Goal: Find specific page/section: Find specific page/section

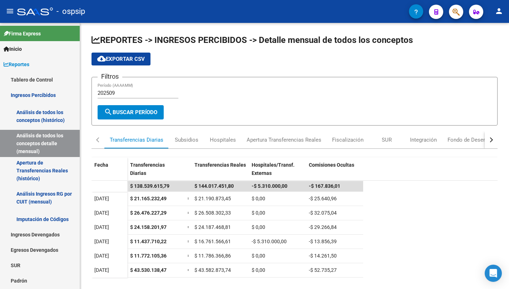
scroll to position [93, 0]
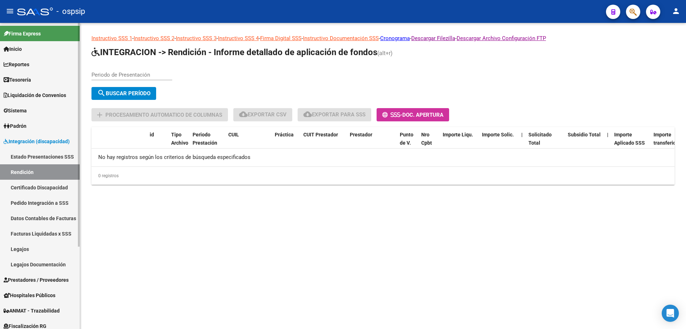
scroll to position [72, 0]
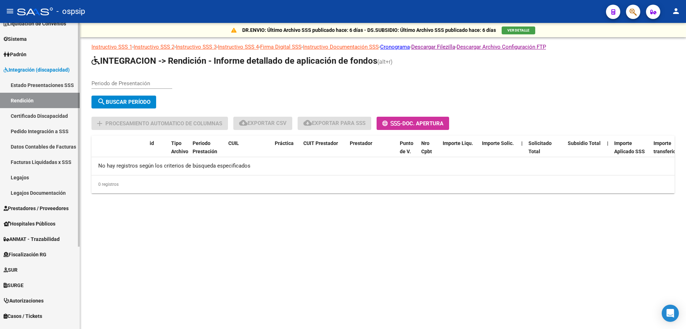
click at [46, 208] on span "Prestadores / Proveedores" at bounding box center [36, 208] width 65 height 8
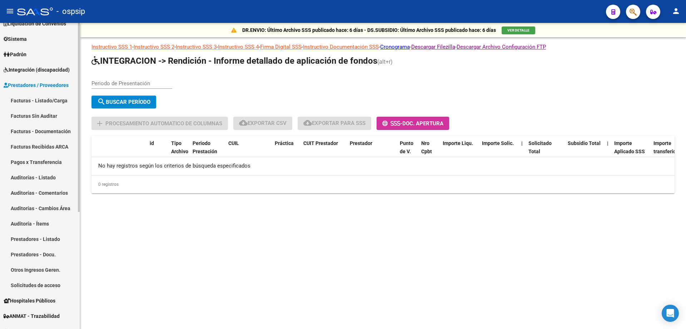
click at [44, 98] on link "Facturas - Listado/Carga" at bounding box center [40, 100] width 80 height 15
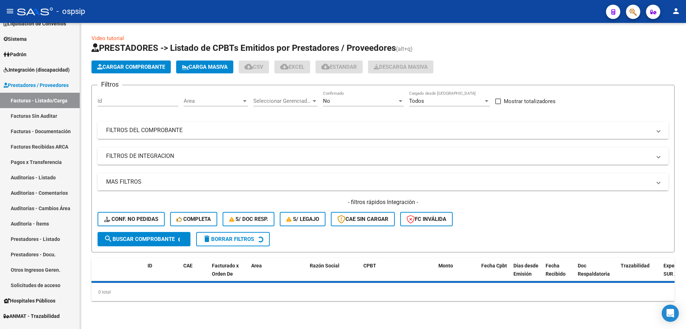
click at [333, 105] on div "No Confirmado" at bounding box center [363, 98] width 81 height 15
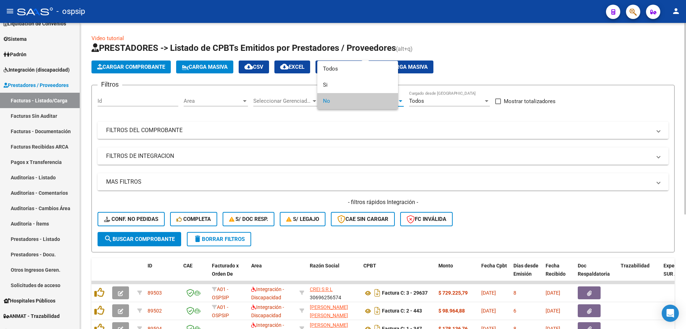
click at [338, 97] on span "No" at bounding box center [357, 101] width 69 height 16
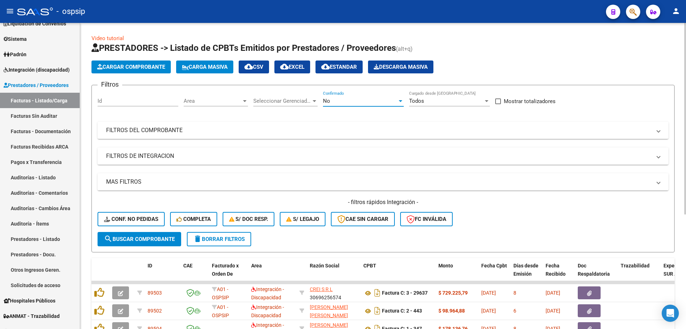
click at [342, 103] on div "No" at bounding box center [360, 101] width 74 height 6
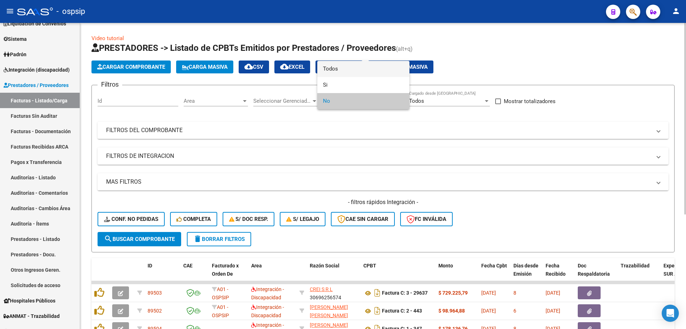
drag, startPoint x: 346, startPoint y: 72, endPoint x: 364, endPoint y: 79, distance: 18.8
click at [346, 72] on span "Todos" at bounding box center [363, 69] width 81 height 16
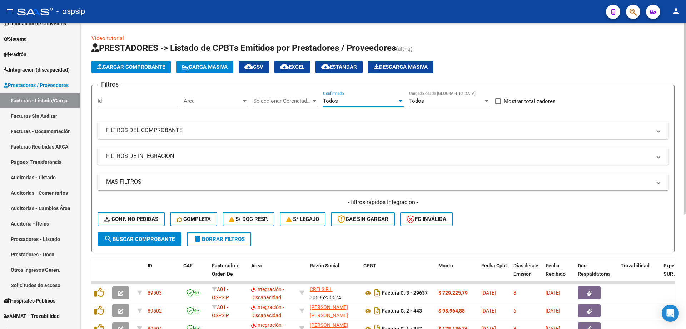
click at [428, 102] on div "Todos" at bounding box center [446, 101] width 74 height 6
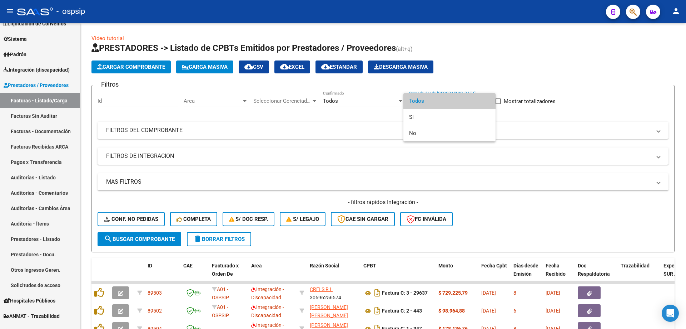
click at [444, 95] on span "Todos" at bounding box center [449, 101] width 81 height 16
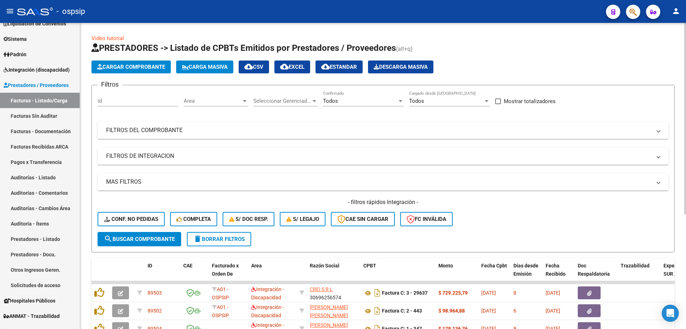
click at [248, 123] on mat-expansion-panel-header "FILTROS DEL COMPROBANTE" at bounding box center [383, 130] width 571 height 17
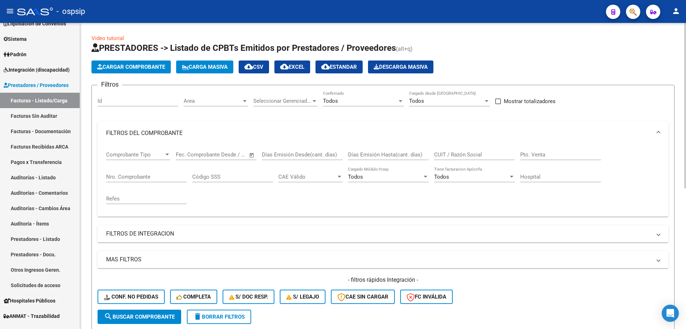
click at [156, 175] on input "Nro. Comprobante" at bounding box center [146, 176] width 81 height 6
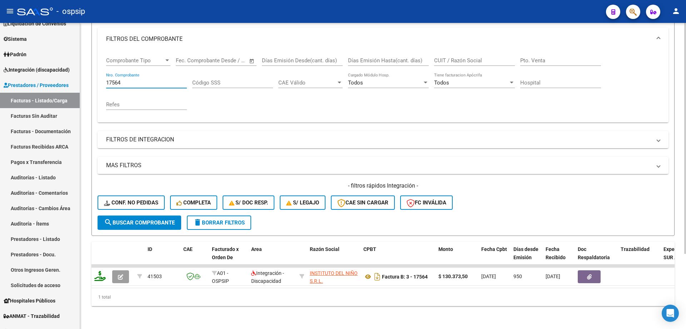
scroll to position [99, 0]
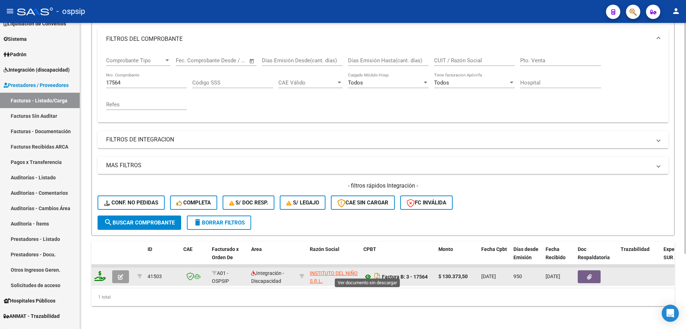
click at [368, 273] on icon at bounding box center [368, 276] width 9 height 9
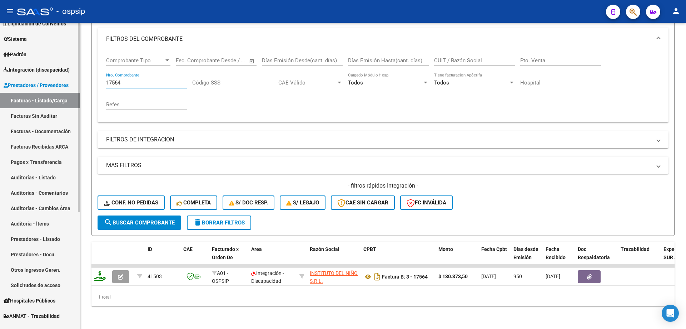
drag, startPoint x: 133, startPoint y: 75, endPoint x: 66, endPoint y: 54, distance: 70.3
click at [67, 54] on mat-sidenav-container "Firma Express Inicio Instructivos Contacto OS Reportes Tablero de Control Ingre…" at bounding box center [343, 176] width 686 height 306
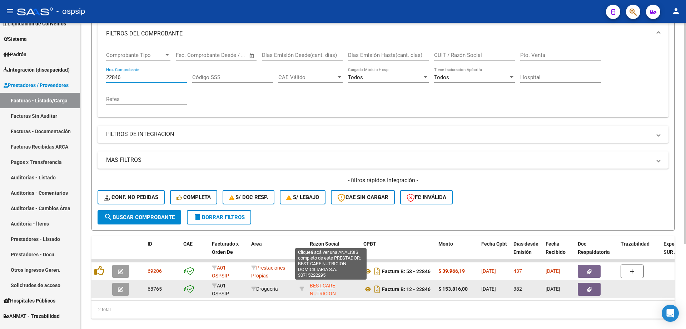
type input "22846"
click at [326, 292] on span "BEST CARE NUTRICION DOMICILIARIA S.A." at bounding box center [331, 293] width 43 height 22
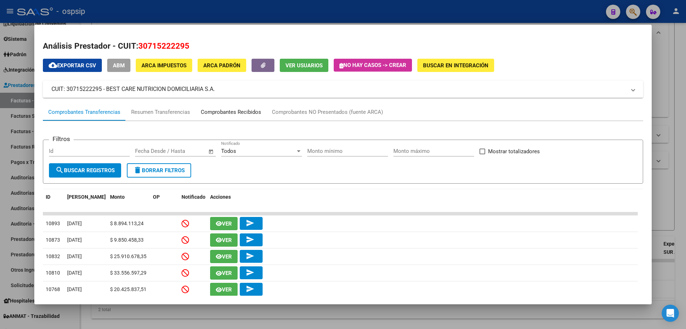
click at [228, 118] on div "Comprobantes Recibidos" at bounding box center [231, 111] width 71 height 17
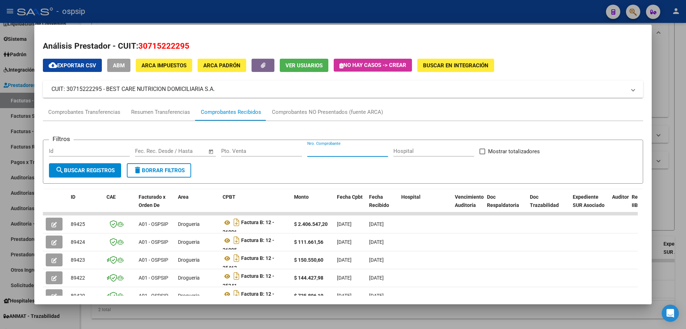
click at [376, 152] on input "Nro. Comprobante" at bounding box center [347, 151] width 81 height 6
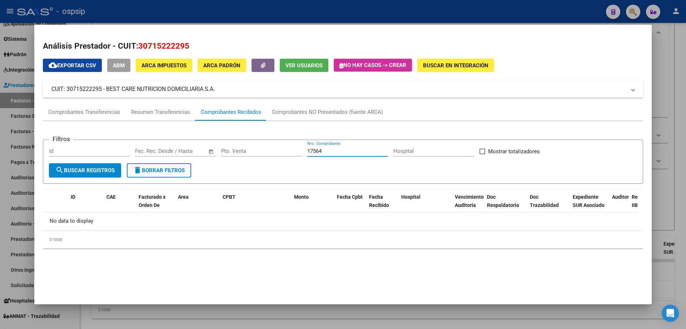
drag, startPoint x: 345, startPoint y: 152, endPoint x: 184, endPoint y: 123, distance: 163.7
click at [184, 123] on div "Filtros Id Fecha inicio – Fecha fin Fec. Rec. Desde / Hasta Pto. Venta 17564 Nr…" at bounding box center [343, 187] width 601 height 133
type input "22845"
click at [191, 120] on div "Resumen Transferencias" at bounding box center [161, 111] width 70 height 17
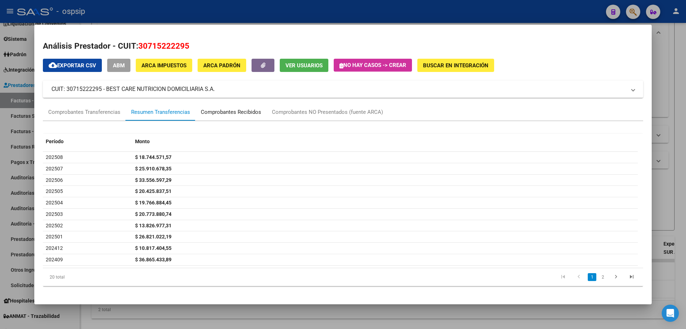
click at [240, 112] on div "Comprobantes Recibidos" at bounding box center [231, 112] width 60 height 8
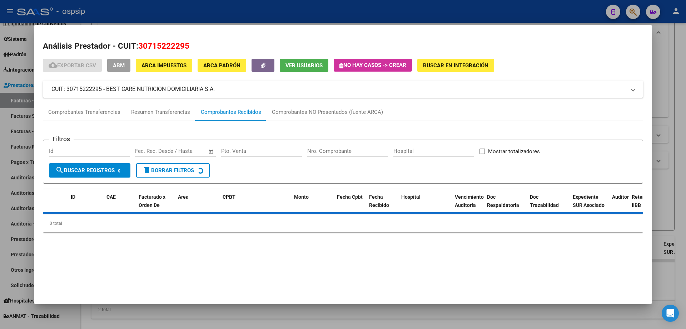
click at [355, 150] on input "Nro. Comprobante" at bounding box center [347, 151] width 81 height 6
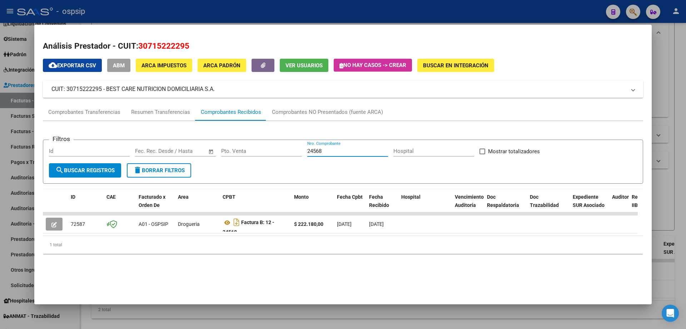
type input "24568"
click at [662, 81] on div at bounding box center [343, 164] width 686 height 329
